Goal: Task Accomplishment & Management: Complete application form

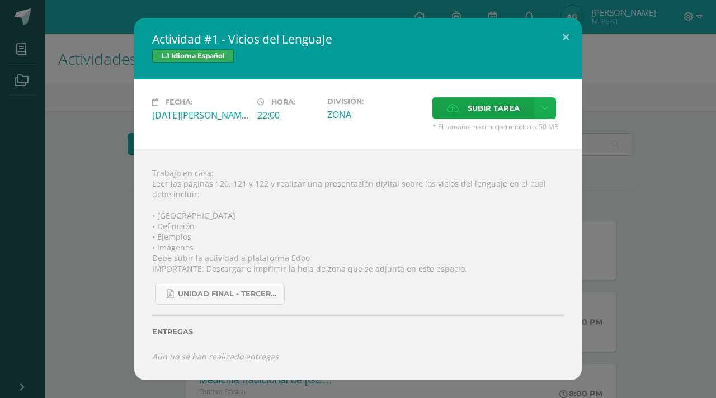
scroll to position [309, 0]
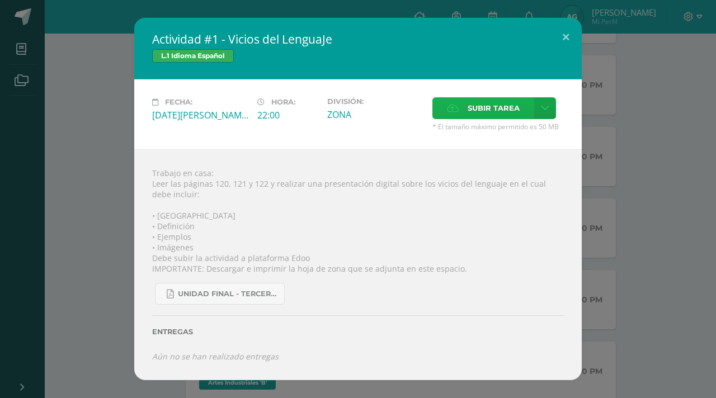
click at [518, 108] on span "Subir tarea" at bounding box center [494, 108] width 52 height 21
click at [0, 0] on input "Subir tarea" at bounding box center [0, 0] width 0 height 0
click at [545, 110] on icon at bounding box center [545, 109] width 8 height 10
click at [523, 125] on link "Subir enlace" at bounding box center [506, 132] width 112 height 17
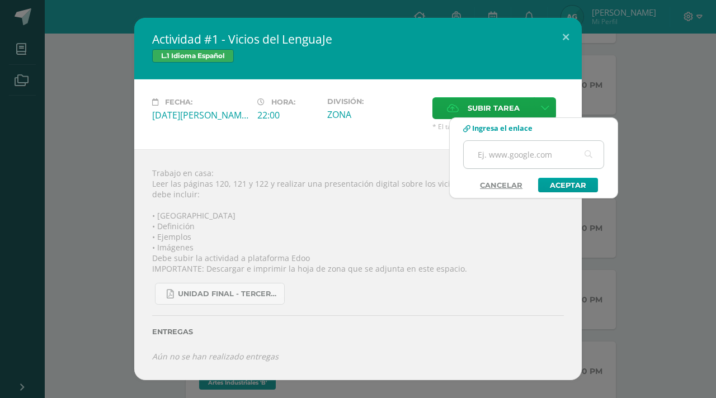
click at [504, 156] on input "text" at bounding box center [534, 154] width 140 height 27
paste input "[URL][DOMAIN_NAME]"
type input "[URL][DOMAIN_NAME]"
click at [558, 186] on link "Aceptar" at bounding box center [568, 185] width 60 height 15
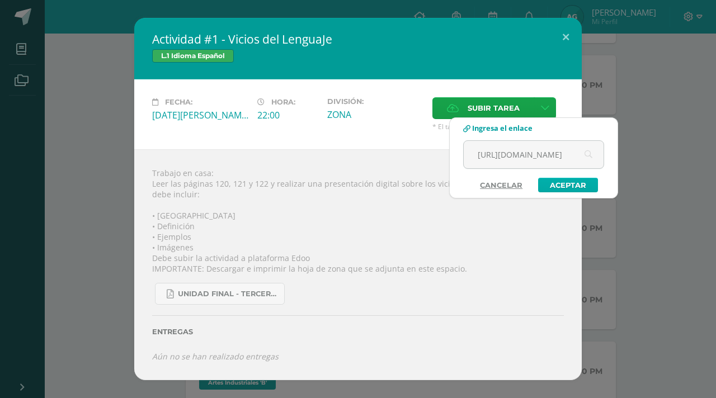
scroll to position [0, 0]
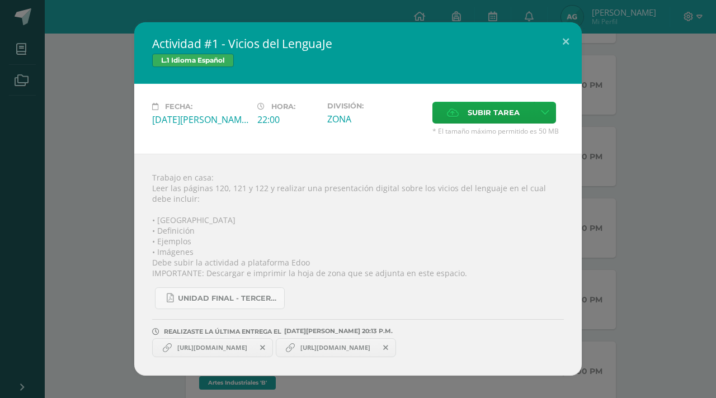
click at [666, 157] on div "Actividad #1 - Vicios del LenguaJe L.1 Idioma Español Fecha: [DATE][PERSON_NAME…" at bounding box center [357, 199] width 707 height 354
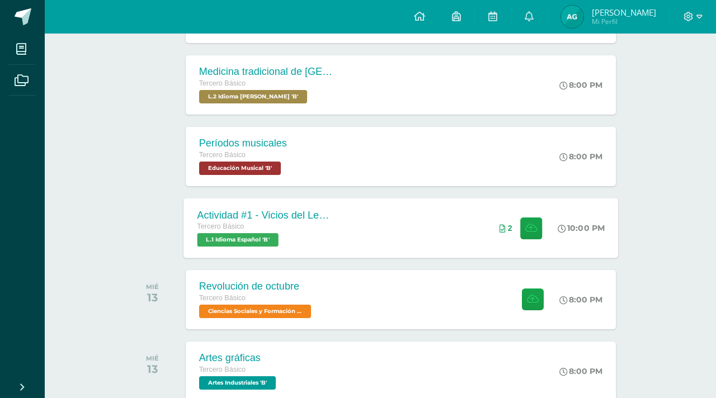
click at [488, 219] on div "2" at bounding box center [522, 228] width 68 height 60
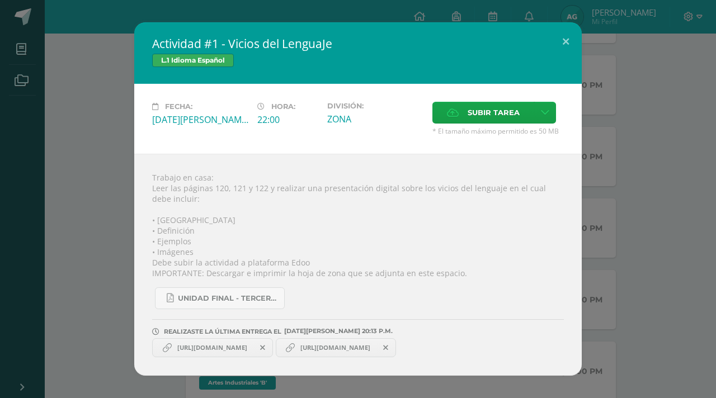
click at [253, 348] on span "[URL][DOMAIN_NAME]" at bounding box center [212, 348] width 81 height 9
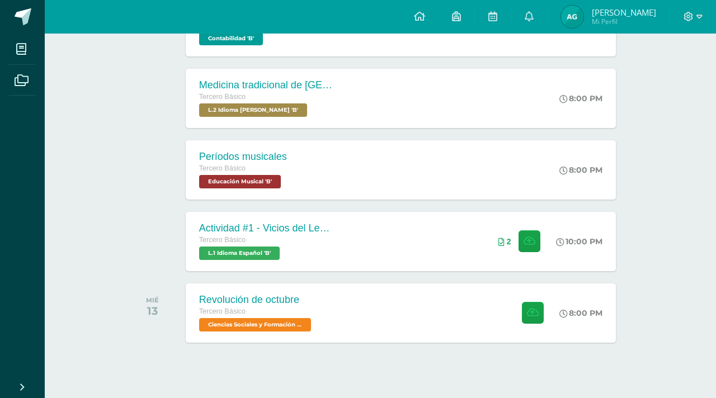
scroll to position [311, 0]
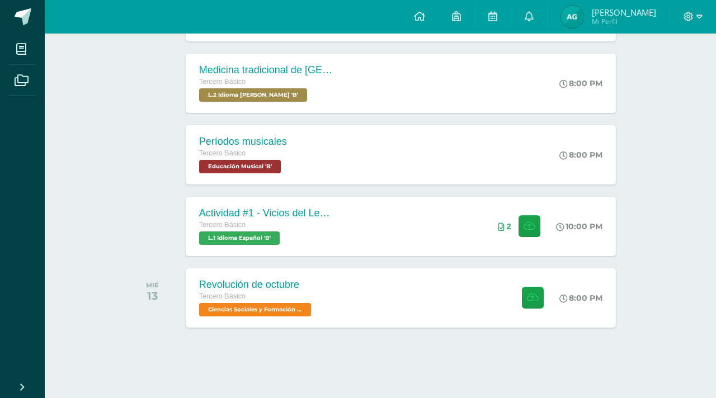
click at [296, 229] on div "Tercero Básico" at bounding box center [266, 225] width 134 height 12
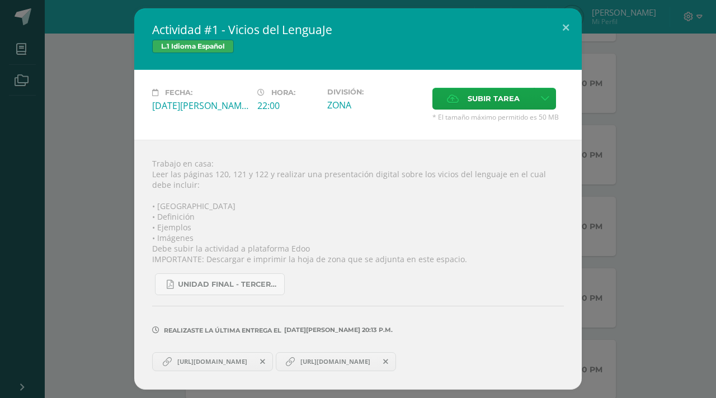
click at [247, 364] on span "[URL][DOMAIN_NAME]" at bounding box center [212, 362] width 81 height 9
click at [376, 364] on span "[URL][DOMAIN_NAME]" at bounding box center [335, 362] width 81 height 9
click at [388, 361] on icon at bounding box center [385, 362] width 5 height 8
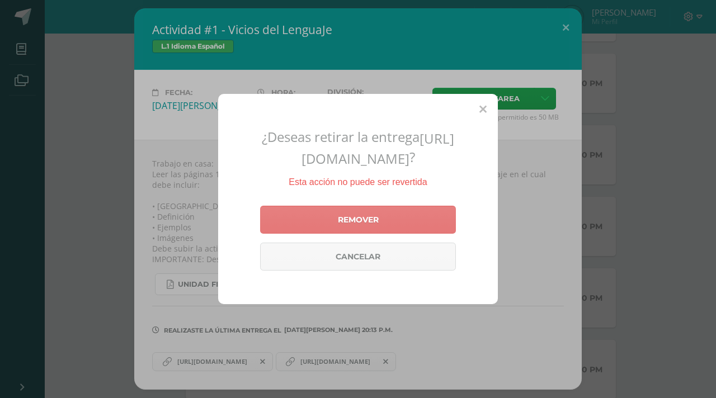
click at [409, 234] on link "Remover" at bounding box center [358, 220] width 196 height 28
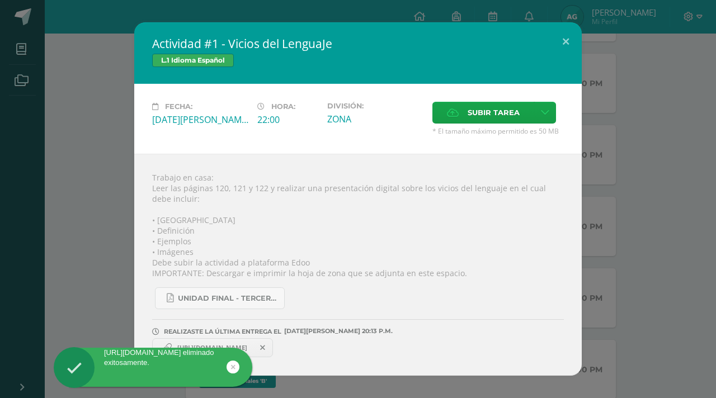
click at [619, 291] on div "Actividad #1 - Vicios del LenguaJe L.1 Idioma Español Fecha: [DATE][PERSON_NAME…" at bounding box center [357, 199] width 707 height 354
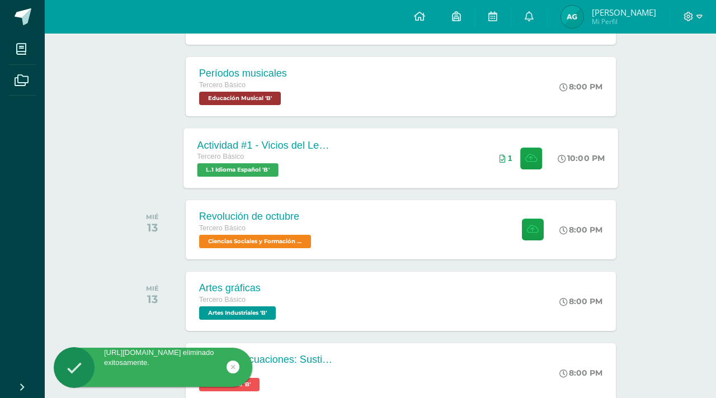
scroll to position [379, 0]
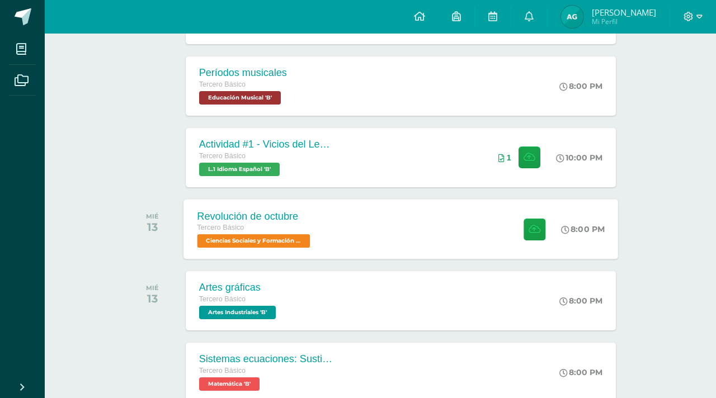
click at [448, 235] on div "Revolución de octubre Tercero Básico Ciencias Sociales y Formación Ciudadana 'B…" at bounding box center [401, 229] width 435 height 60
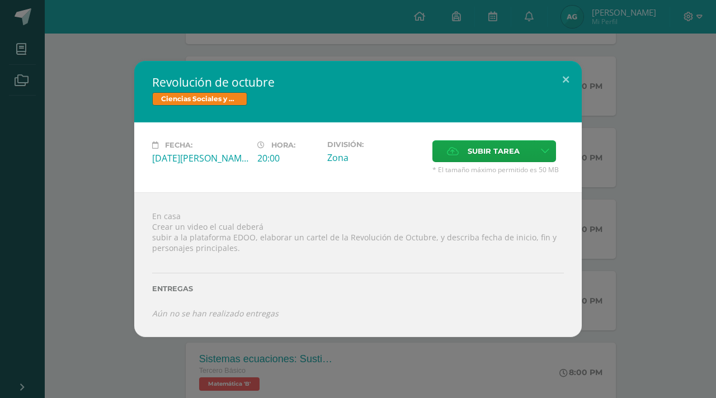
click at [690, 236] on div "Revolución de octubre Ciencias Sociales y Formación Ciudadana Fecha: [DATE][PER…" at bounding box center [357, 199] width 707 height 276
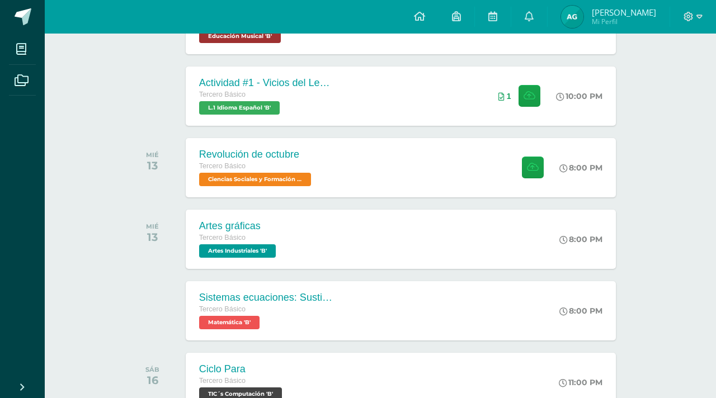
scroll to position [438, 0]
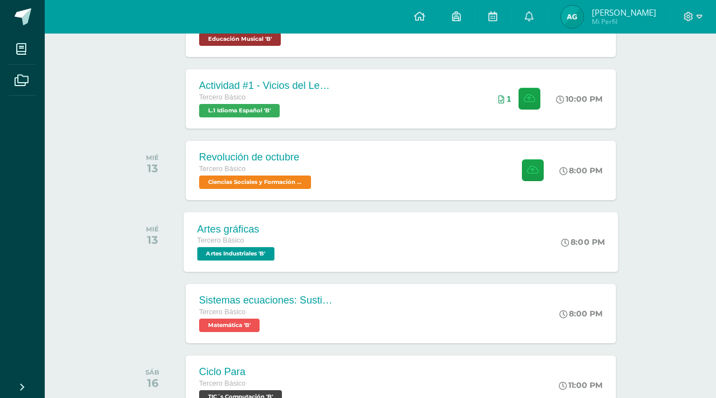
click at [538, 227] on div "Artes gráficas Tercero Básico Artes Industriales 'B' 8:00 PM Artes gráficas Art…" at bounding box center [401, 242] width 435 height 60
